Goal: Transaction & Acquisition: Purchase product/service

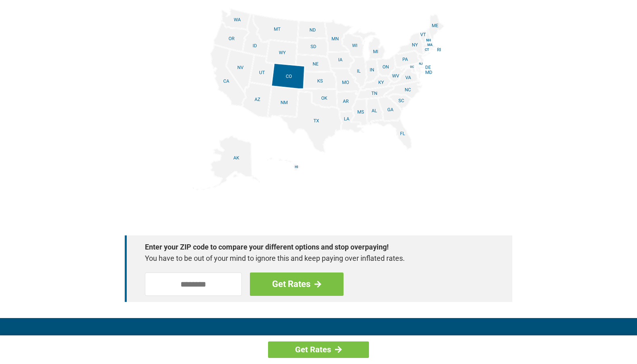
scroll to position [1033, 0]
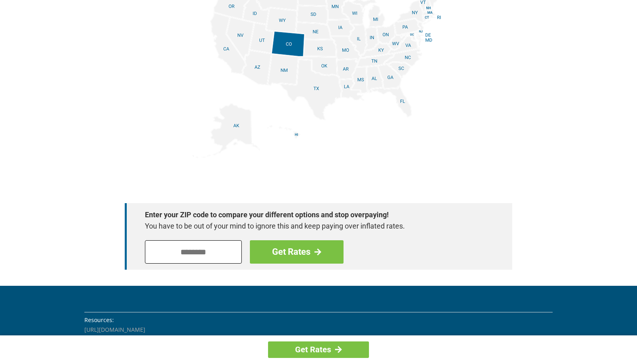
drag, startPoint x: 162, startPoint y: 250, endPoint x: 197, endPoint y: 261, distance: 36.9
click at [168, 254] on input "tel" at bounding box center [193, 252] width 97 height 23
click at [161, 254] on input "tel" at bounding box center [193, 252] width 97 height 23
click at [146, 252] on input "tel" at bounding box center [193, 252] width 97 height 23
click at [163, 254] on input "tel" at bounding box center [193, 252] width 97 height 23
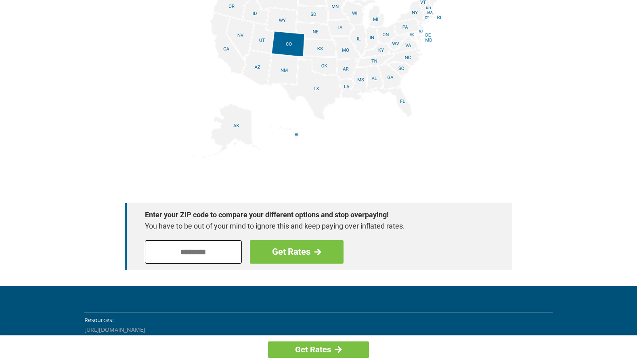
click at [161, 254] on input "tel" at bounding box center [193, 252] width 97 height 23
click at [149, 254] on input "tel" at bounding box center [193, 252] width 97 height 23
click at [149, 257] on input "tel" at bounding box center [193, 252] width 97 height 23
click at [152, 254] on input "tel" at bounding box center [193, 252] width 97 height 23
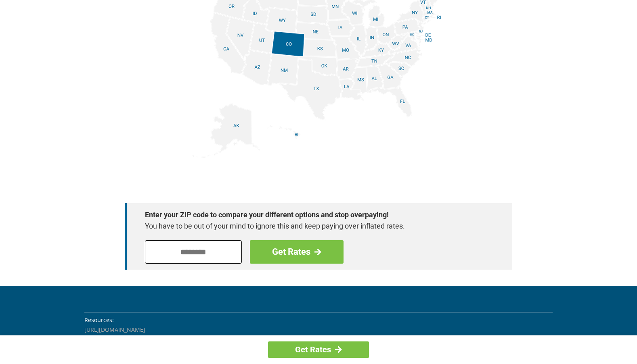
type input "*"
type input "*****"
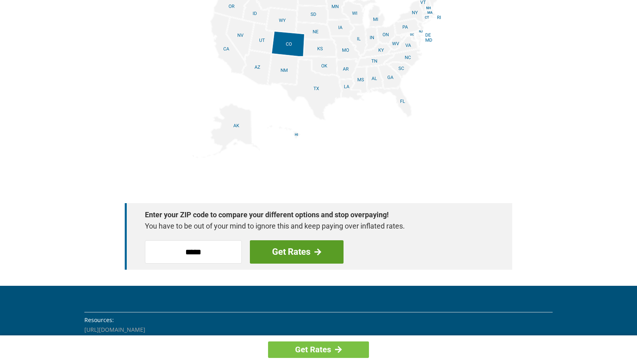
click at [317, 252] on span at bounding box center [317, 252] width 7 height 7
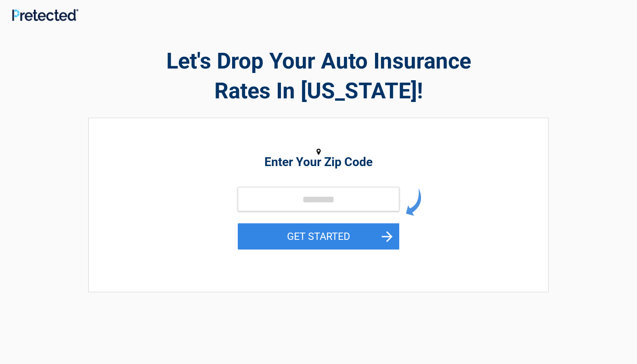
type input "*****"
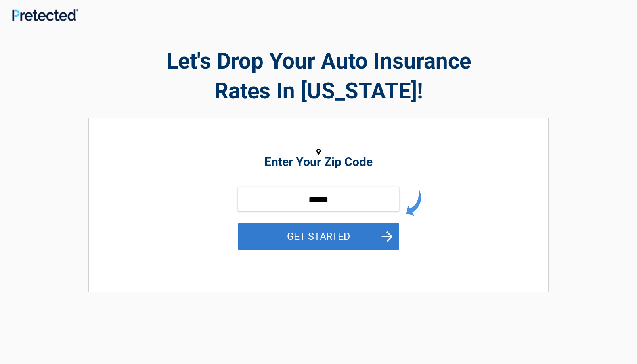
click at [386, 237] on button "GET STARTED" at bounding box center [318, 237] width 161 height 26
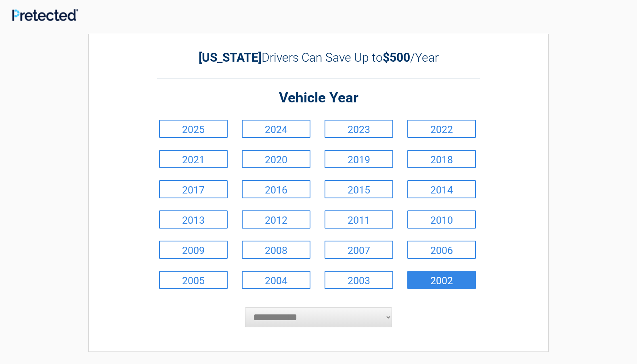
click at [430, 279] on link "2002" at bounding box center [441, 280] width 69 height 18
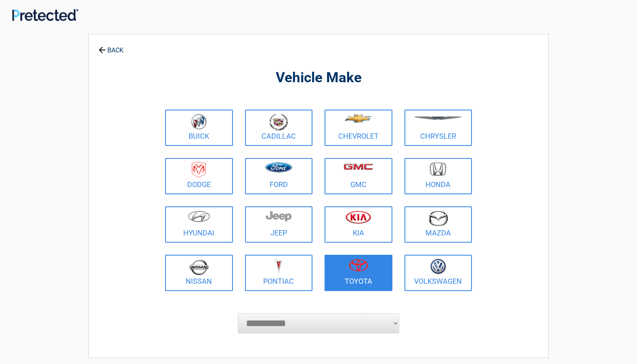
click at [352, 271] on img at bounding box center [358, 265] width 19 height 13
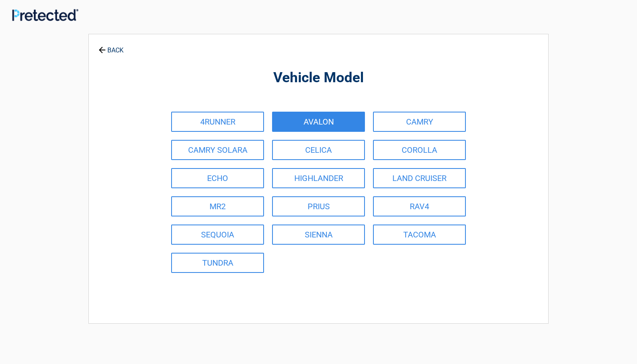
click at [325, 126] on link "AVALON" at bounding box center [318, 122] width 93 height 20
